Goal: Task Accomplishment & Management: Manage account settings

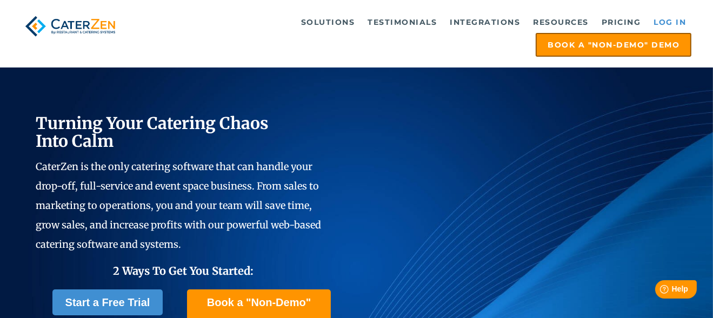
click at [668, 19] on link "Log in" at bounding box center [669, 22] width 43 height 22
click at [668, 21] on link "Log in" at bounding box center [669, 22] width 43 height 22
click at [676, 18] on link "Log in" at bounding box center [669, 22] width 43 height 22
click at [662, 21] on link "Log in" at bounding box center [669, 22] width 43 height 22
